Goal: Information Seeking & Learning: Understand process/instructions

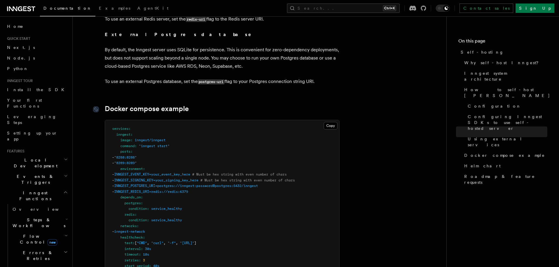
scroll to position [1497, 0]
drag, startPoint x: 146, startPoint y: 162, endPoint x: 196, endPoint y: 161, distance: 49.9
click at [190, 173] on span "INNGEST_EVENT_KEY=your_event_key_here" at bounding box center [152, 175] width 76 height 4
click at [247, 173] on span "# Must be hex string with even number of chars" at bounding box center [239, 175] width 95 height 4
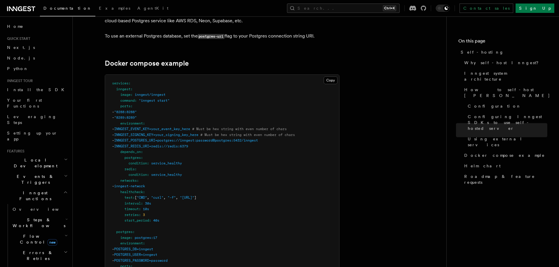
scroll to position [1526, 0]
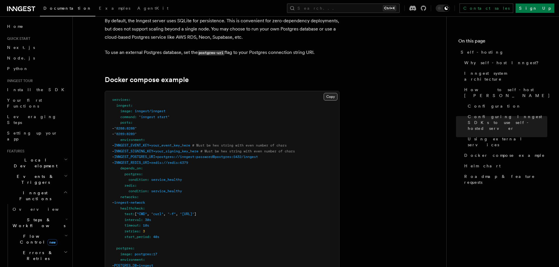
click at [327, 93] on button "Copy Copied" at bounding box center [331, 97] width 14 height 8
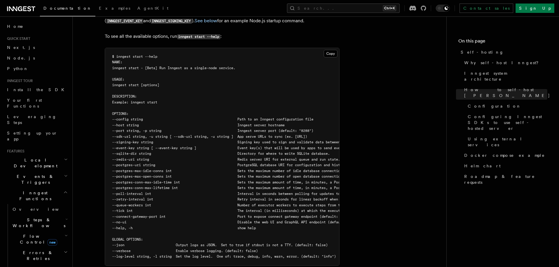
scroll to position [998, 0]
drag, startPoint x: 158, startPoint y: 120, endPoint x: 164, endPoint y: 119, distance: 6.2
click at [164, 134] on span "--sdk-url string, -u string [ --sdk-url string, -u string ] App serve URLs to s…" at bounding box center [209, 136] width 195 height 4
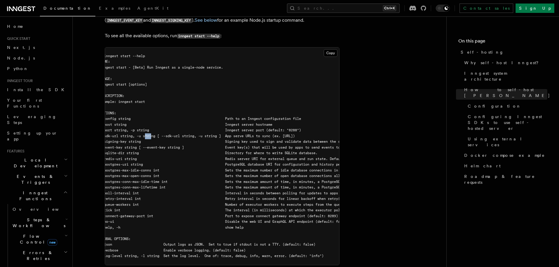
scroll to position [0, 11]
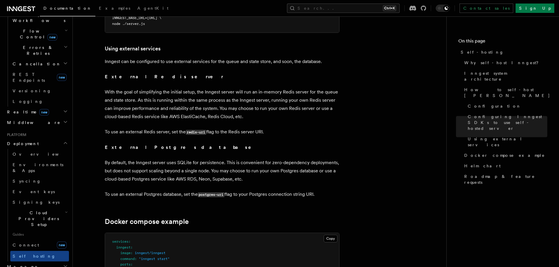
scroll to position [1375, 0]
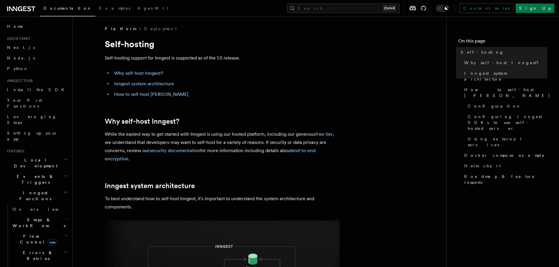
click at [307, 92] on li "How to self-host [PERSON_NAME]" at bounding box center [225, 94] width 227 height 8
